Goal: Task Accomplishment & Management: Use online tool/utility

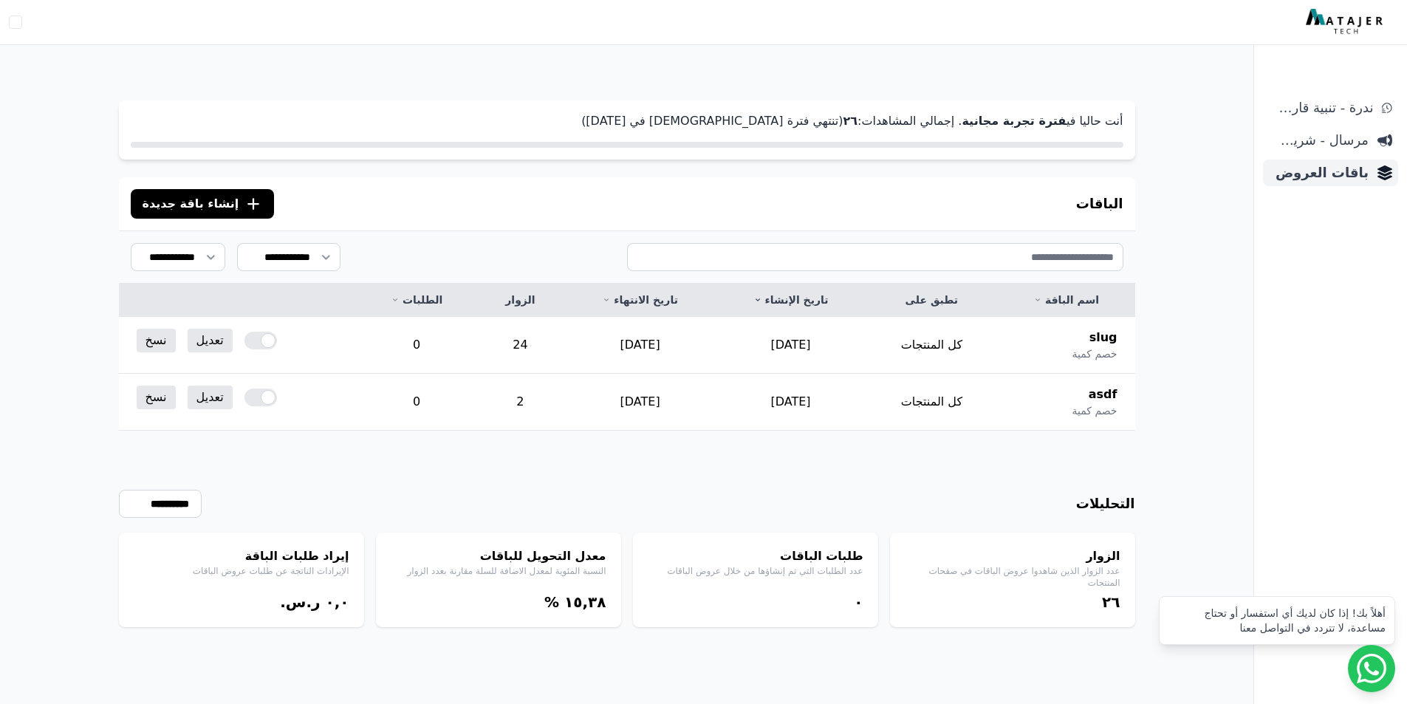
click at [1334, 177] on span "باقات العروض" at bounding box center [1319, 172] width 100 height 21
click at [185, 205] on span "إنشاء باقة جديدة" at bounding box center [191, 204] width 97 height 18
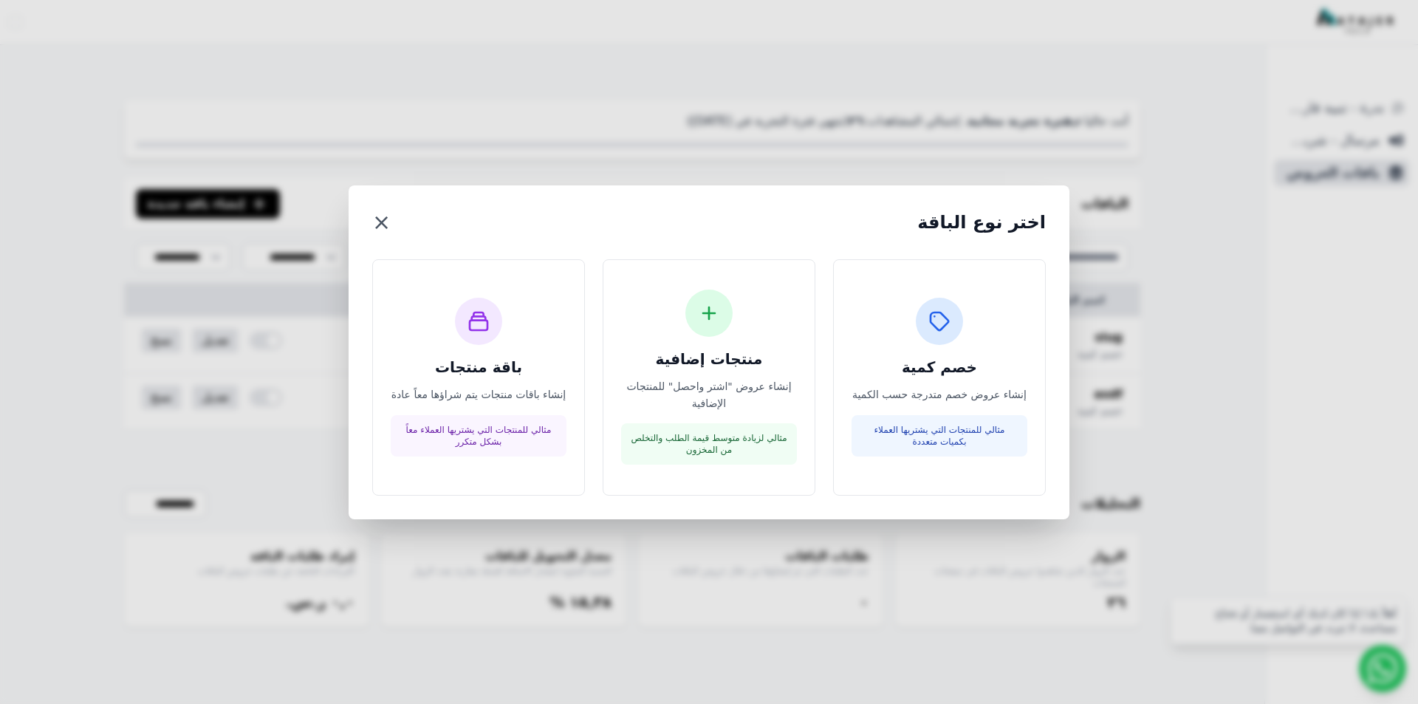
click at [386, 223] on button "×" at bounding box center [381, 222] width 18 height 27
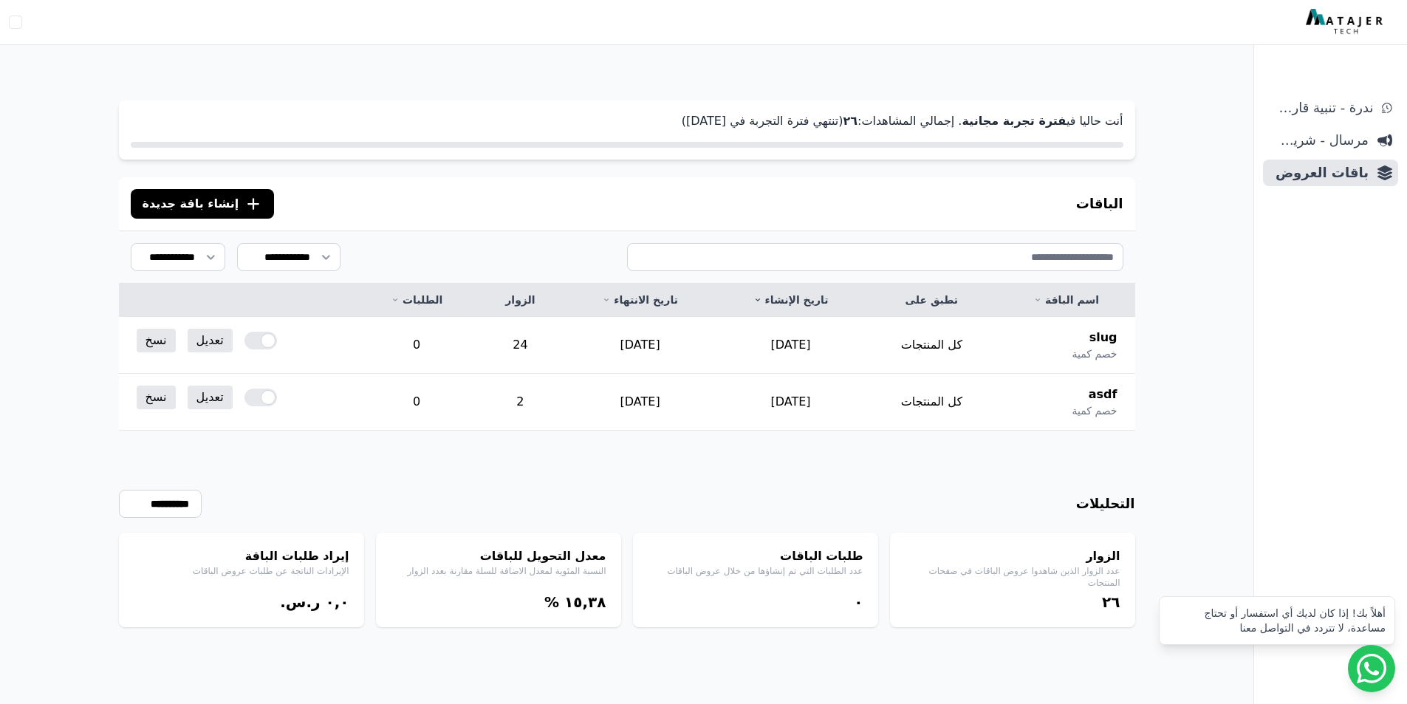
click at [1262, 143] on div "ندرة - تنبية قارب علي النفاذ مرسال - شريط دعاية باقات العروض" at bounding box center [1330, 399] width 153 height 609
click at [790, 143] on div at bounding box center [627, 145] width 992 height 6
click at [611, 359] on td "[DATE]" at bounding box center [639, 345] width 151 height 57
click at [194, 205] on span "إنشاء باقة جديدة" at bounding box center [191, 204] width 97 height 18
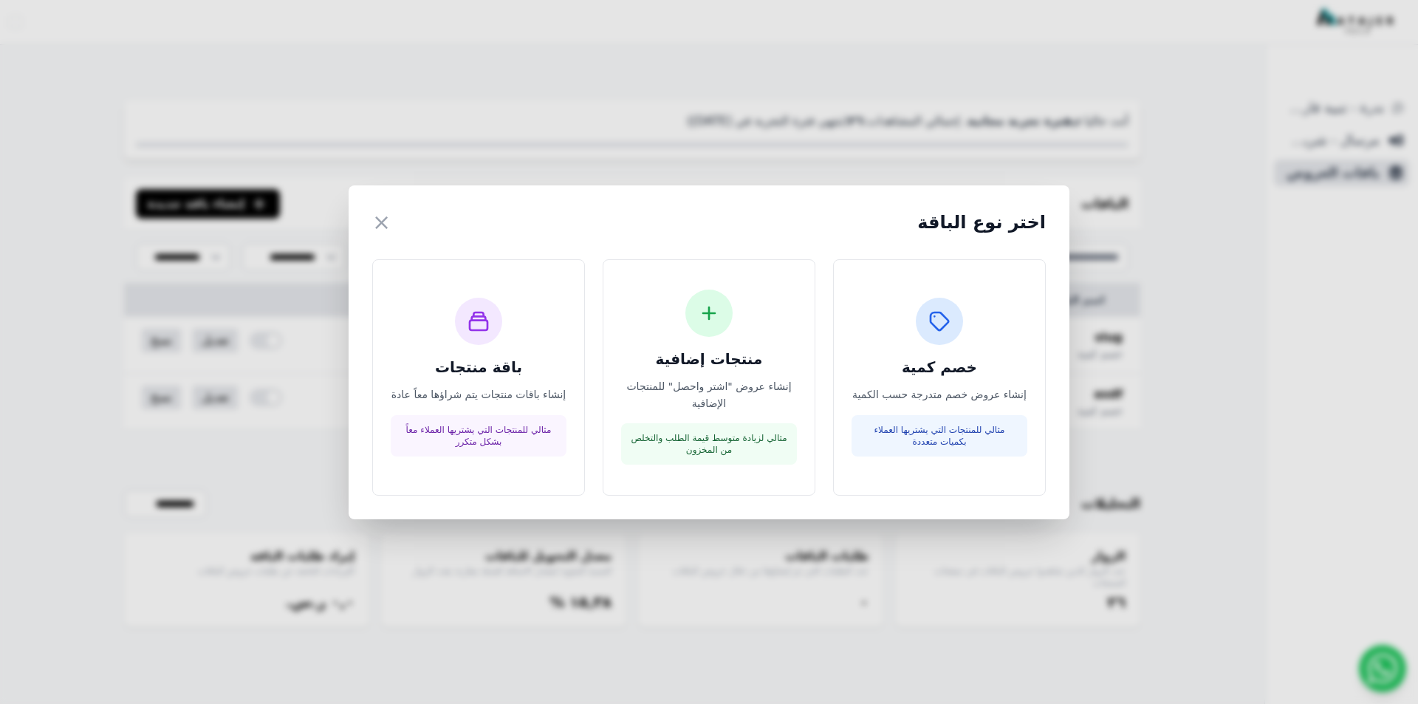
click at [194, 205] on div "اختر نوع الباقة × خصم كمية إنشاء عروض خصم متدرجة حسب الكمية مثالي للمنتجات التي…" at bounding box center [709, 352] width 1418 height 704
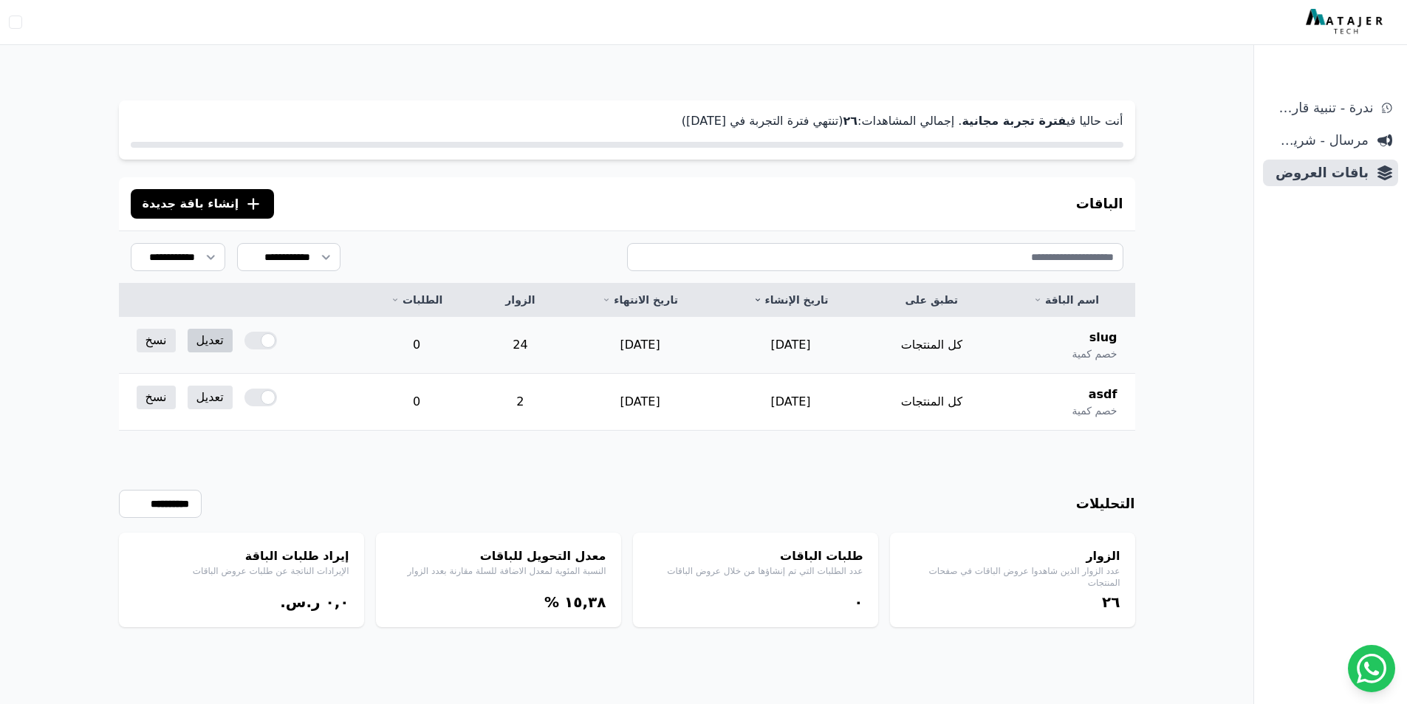
click at [200, 345] on link "تعديل" at bounding box center [210, 341] width 45 height 24
